Goal: Find specific page/section: Find specific page/section

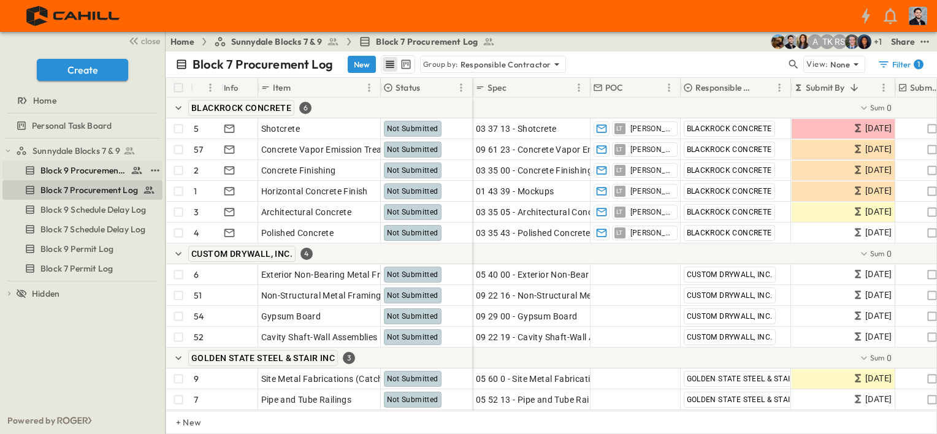
click at [94, 177] on link "Block 9 Procurement Log" at bounding box center [73, 170] width 143 height 17
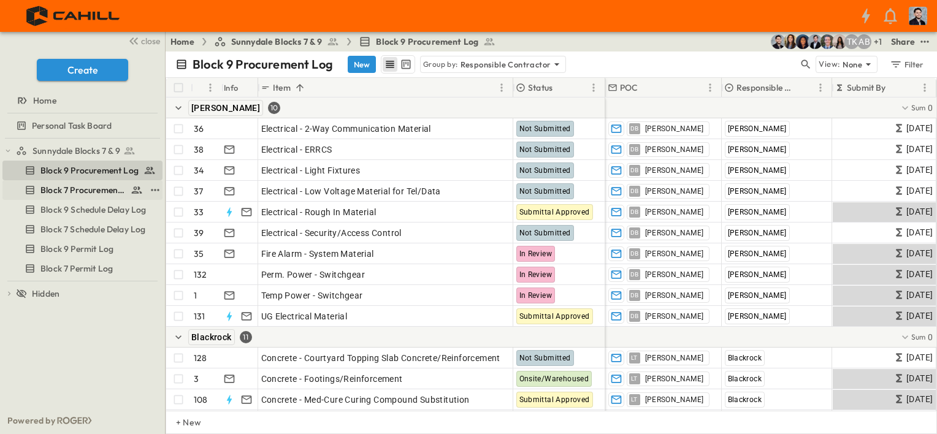
click at [82, 189] on span "Block 7 Procurement Log" at bounding box center [82, 190] width 85 height 12
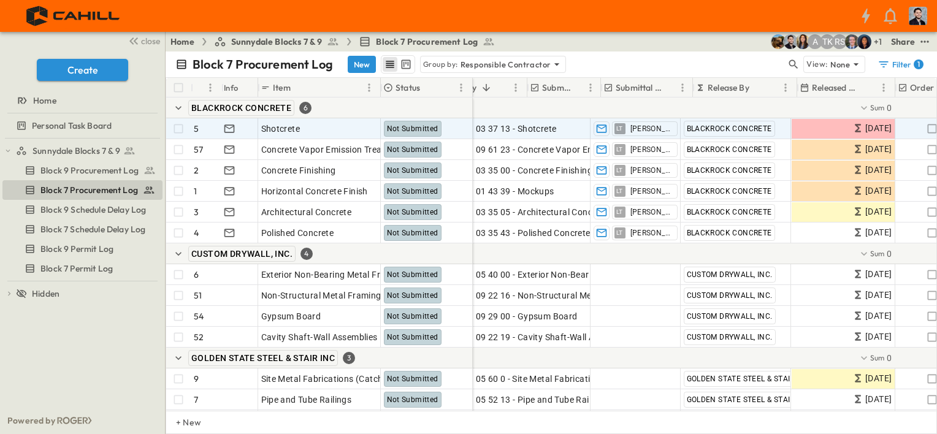
scroll to position [0, 368]
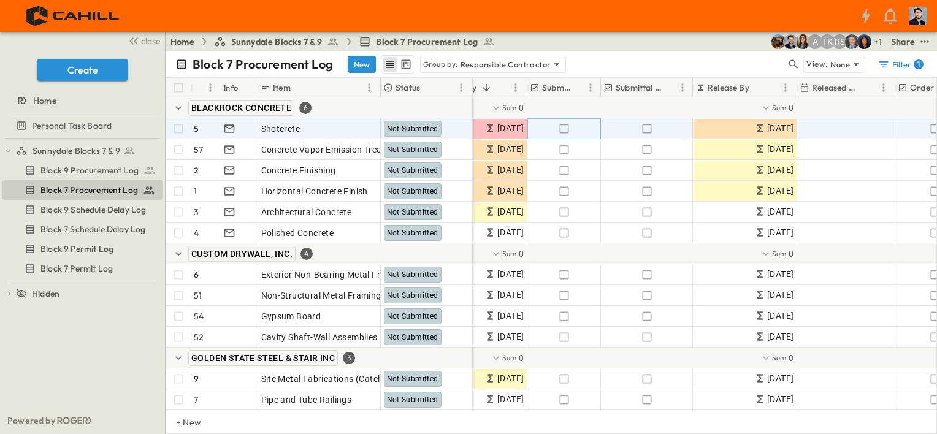
click at [566, 127] on icon "button" at bounding box center [564, 129] width 12 height 12
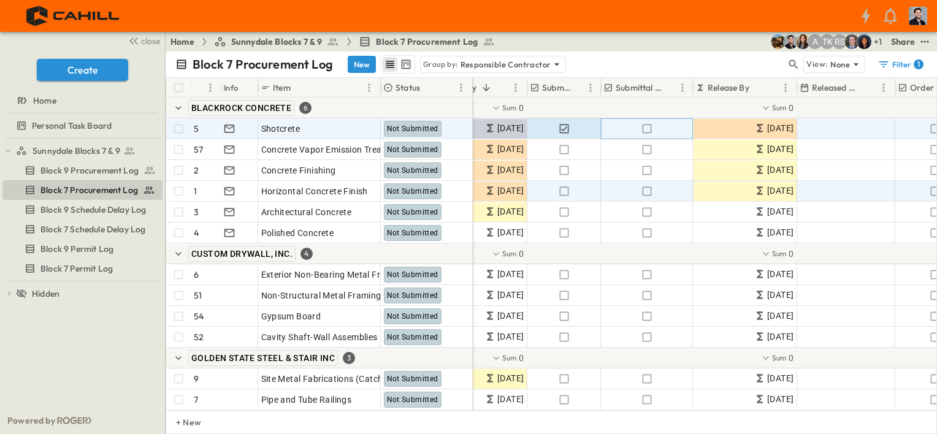
click at [649, 125] on icon "button" at bounding box center [647, 129] width 12 height 12
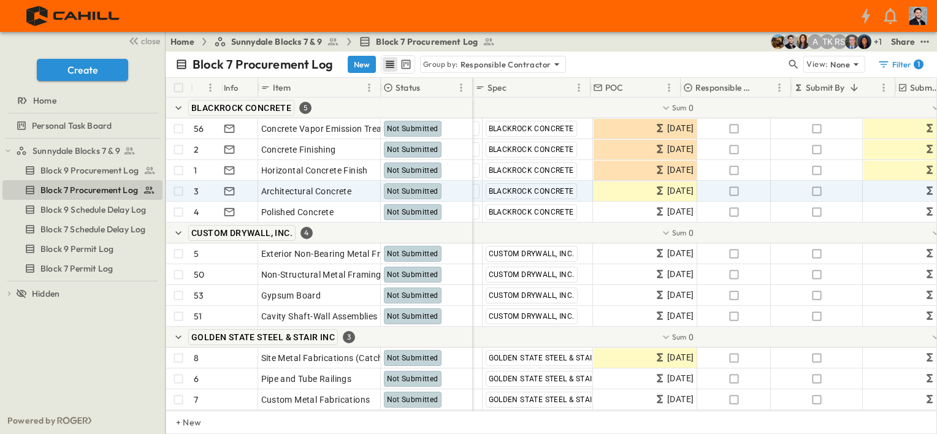
scroll to position [0, 0]
